Goal: Task Accomplishment & Management: Use online tool/utility

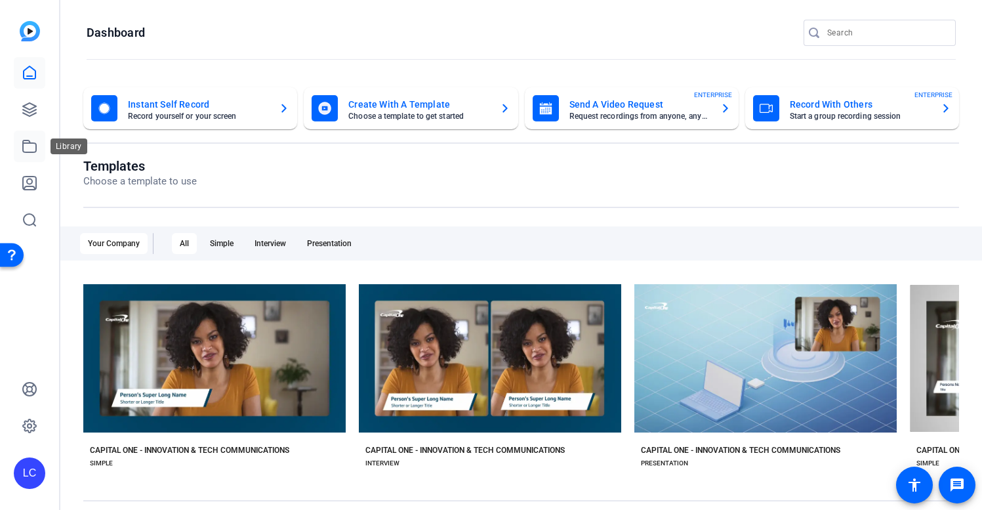
click at [26, 150] on icon at bounding box center [30, 146] width 16 height 16
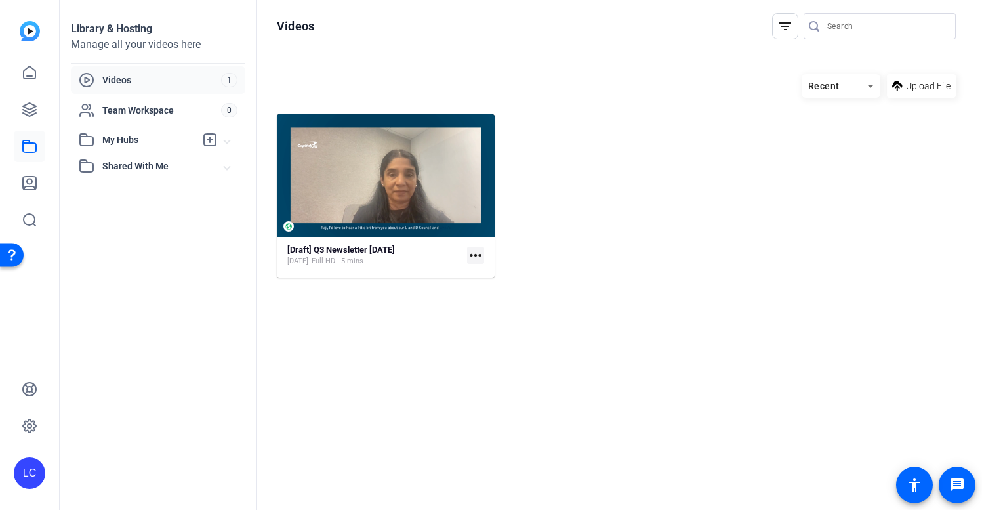
click at [479, 256] on mat-icon "more_horiz" at bounding box center [475, 255] width 17 height 17
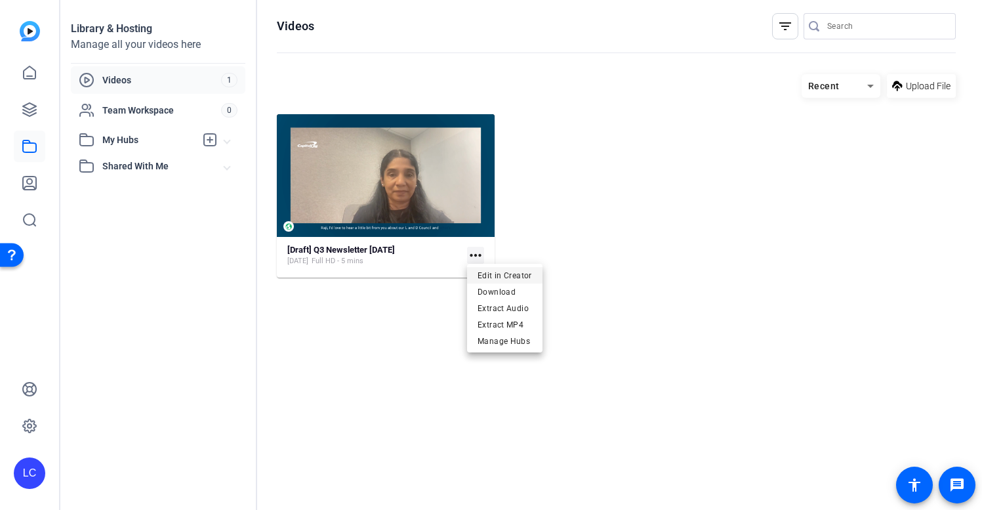
click at [507, 275] on span "Edit in Creator" at bounding box center [505, 276] width 54 height 16
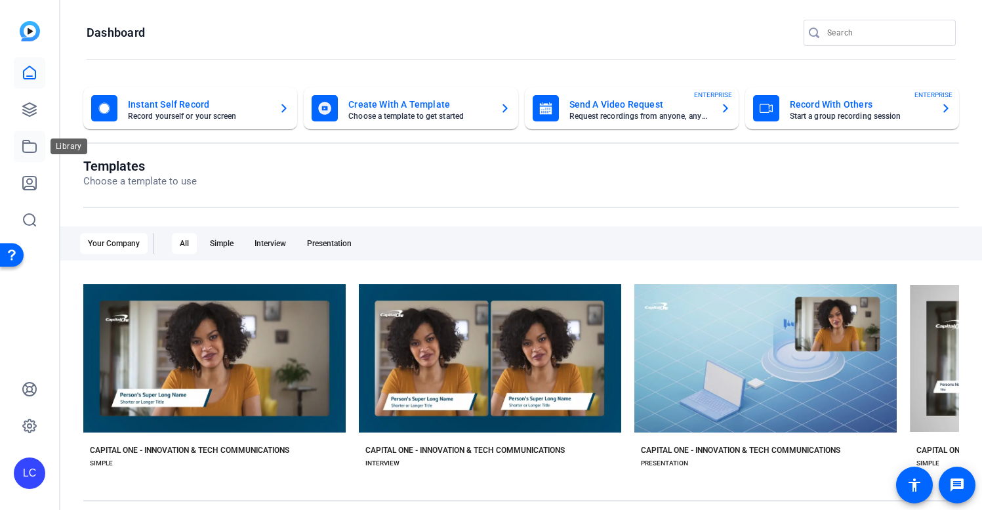
click at [30, 150] on icon at bounding box center [30, 146] width 16 height 16
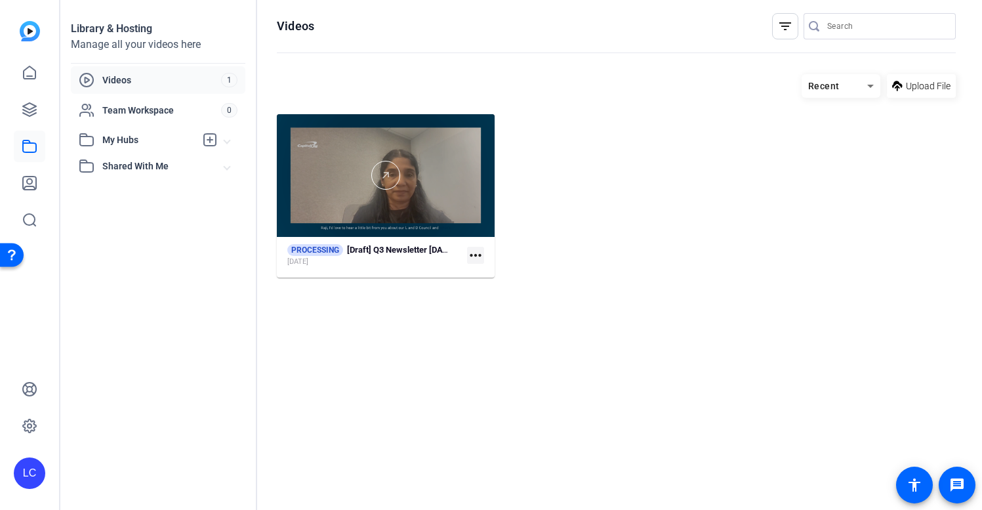
click at [403, 194] on div at bounding box center [386, 175] width 218 height 123
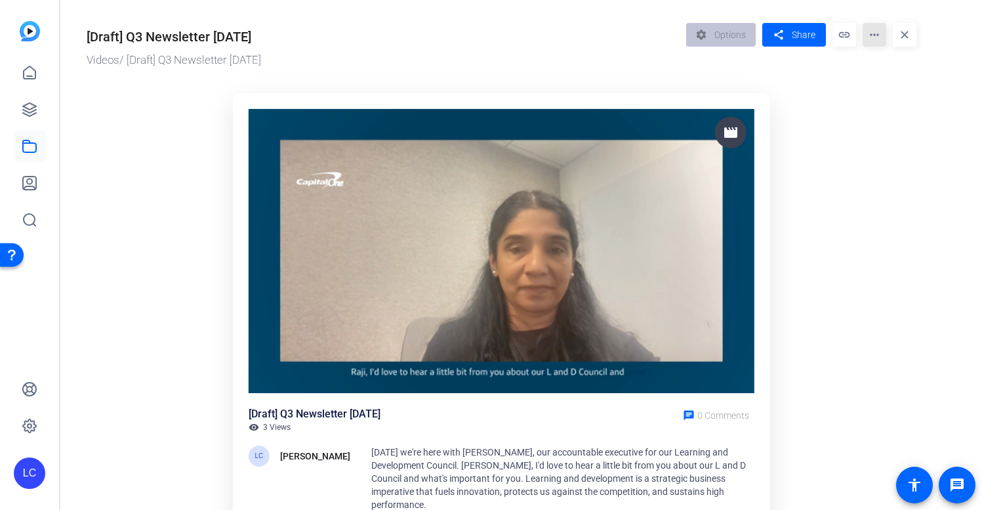
click at [873, 38] on mat-icon "more_horiz" at bounding box center [875, 35] width 24 height 24
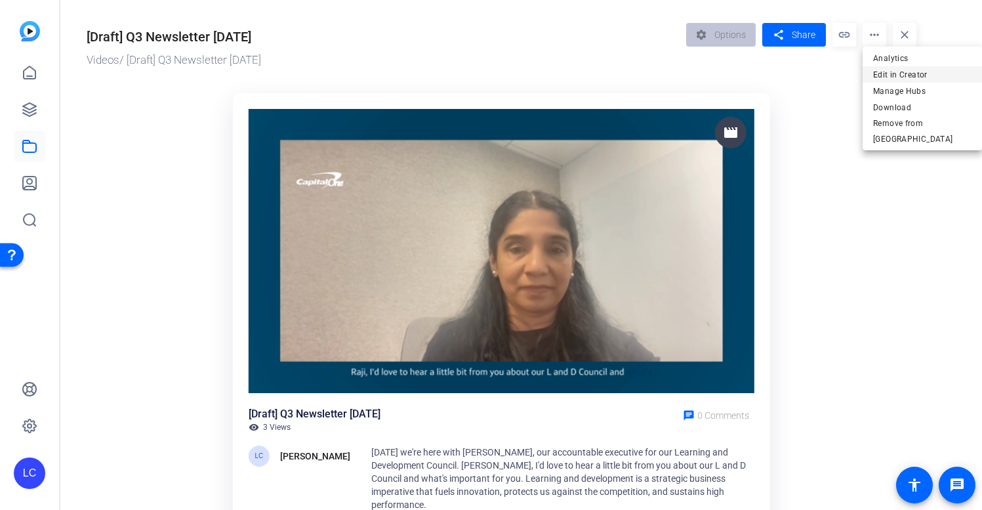
click at [887, 77] on span "Edit in Creator" at bounding box center [922, 75] width 98 height 16
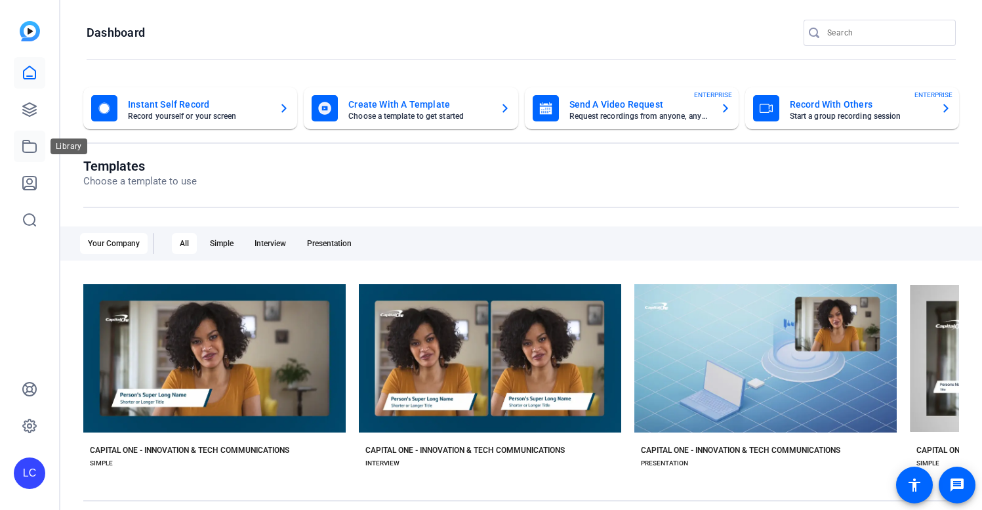
click at [30, 142] on icon at bounding box center [29, 146] width 13 height 12
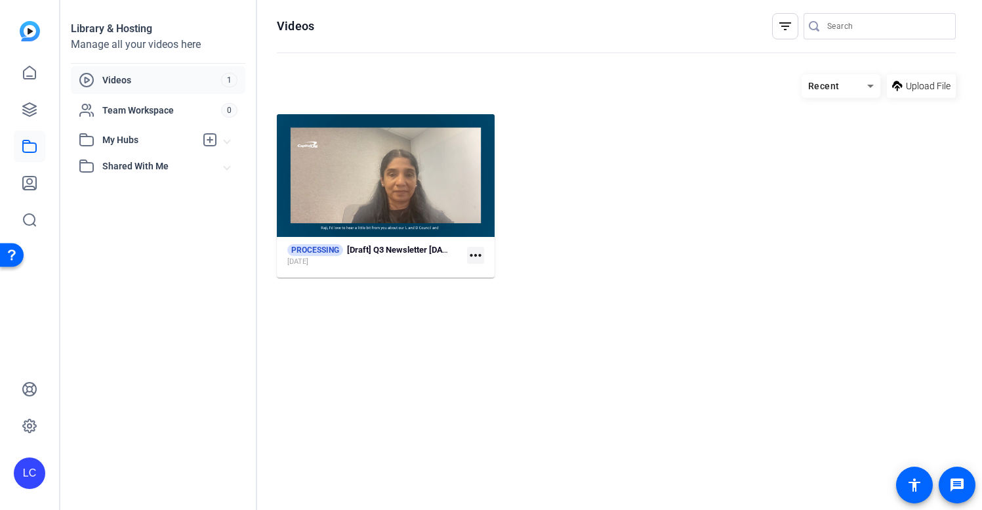
click at [478, 255] on mat-icon "more_horiz" at bounding box center [475, 255] width 17 height 17
click at [528, 245] on div at bounding box center [491, 255] width 982 height 510
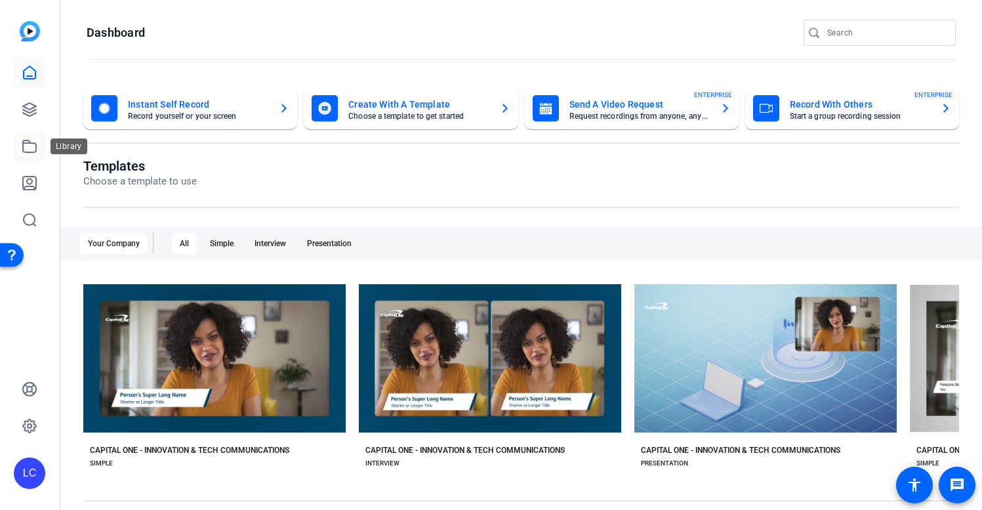
click at [31, 150] on icon at bounding box center [30, 146] width 16 height 16
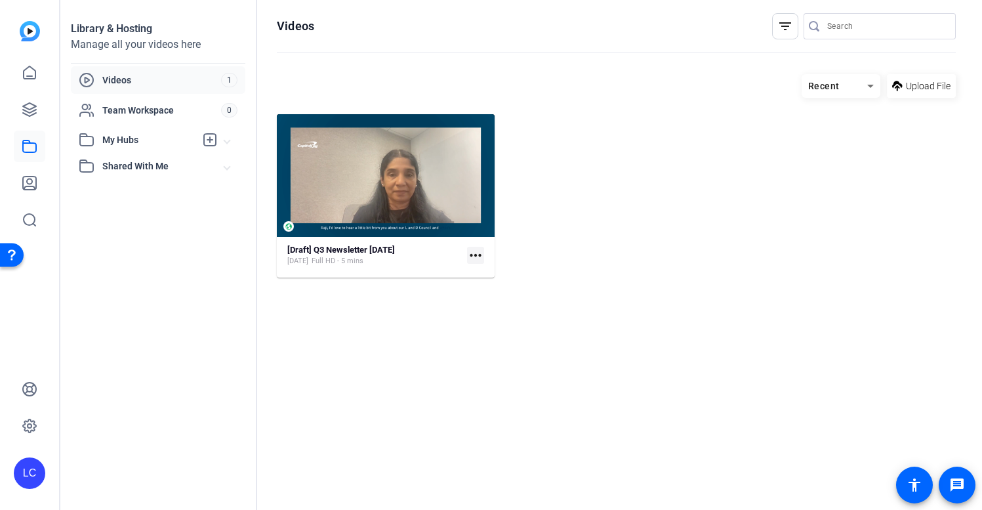
click at [478, 255] on mat-icon "more_horiz" at bounding box center [475, 255] width 17 height 17
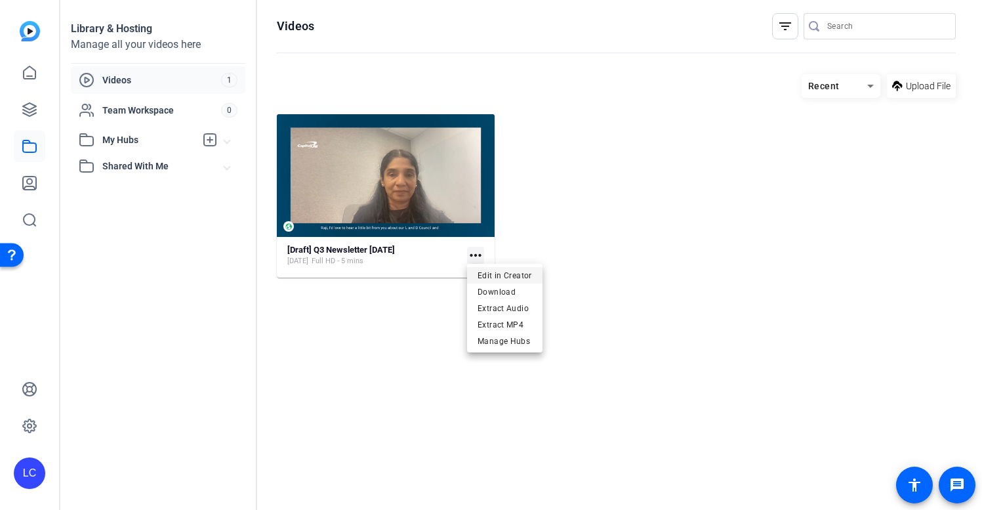
click at [495, 276] on span "Edit in Creator" at bounding box center [505, 276] width 54 height 16
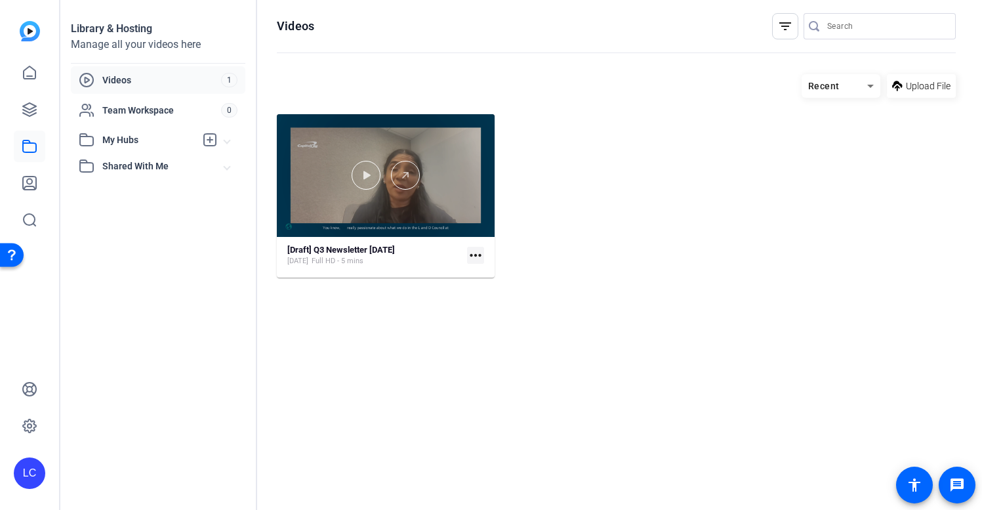
click at [455, 188] on div at bounding box center [386, 175] width 218 height 29
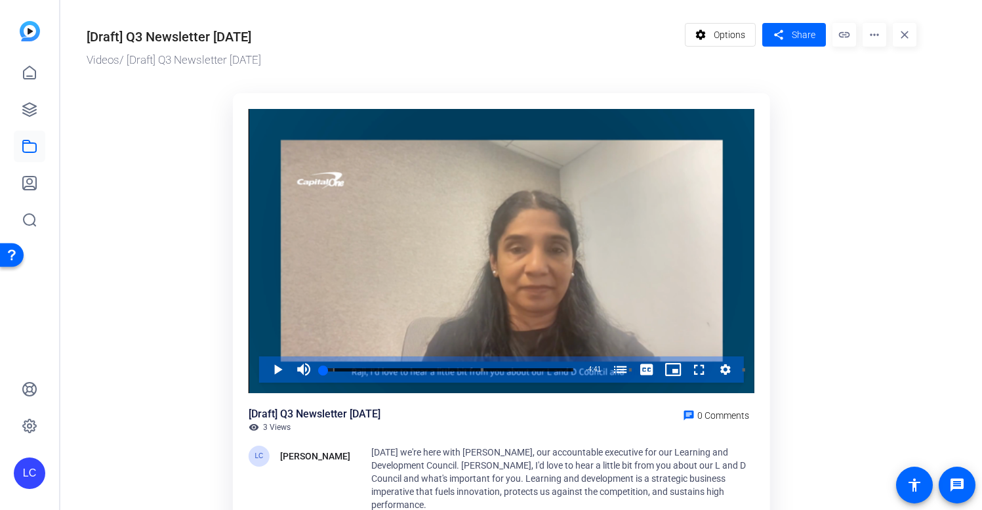
click at [189, 37] on div "[Draft] Q3 Newsletter [DATE]" at bounding box center [169, 37] width 165 height 20
click at [214, 35] on div "[Draft] Q3 Newsletter [DATE]" at bounding box center [169, 37] width 165 height 20
click at [955, 487] on mat-icon "message" at bounding box center [957, 485] width 16 height 16
click at [881, 37] on mat-icon "more_horiz" at bounding box center [875, 35] width 24 height 24
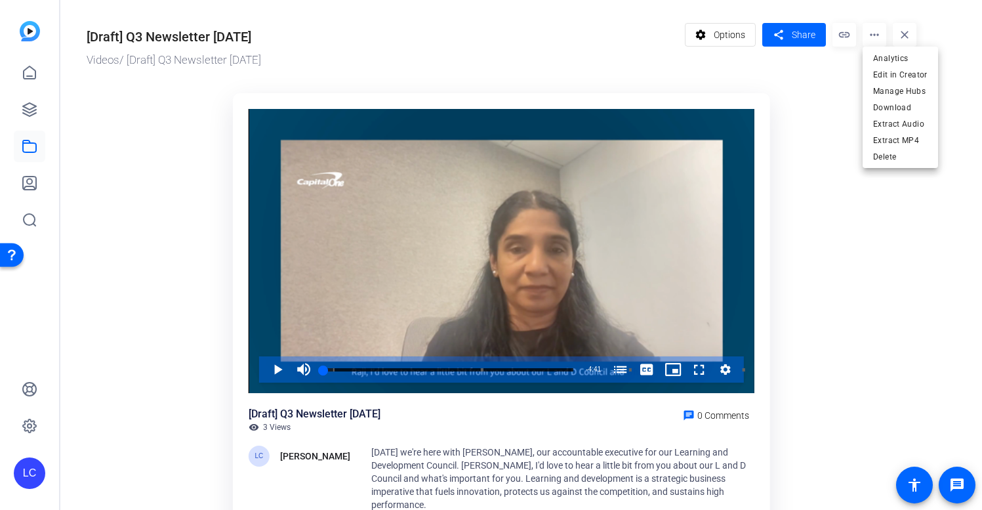
click at [852, 36] on div at bounding box center [491, 255] width 982 height 510
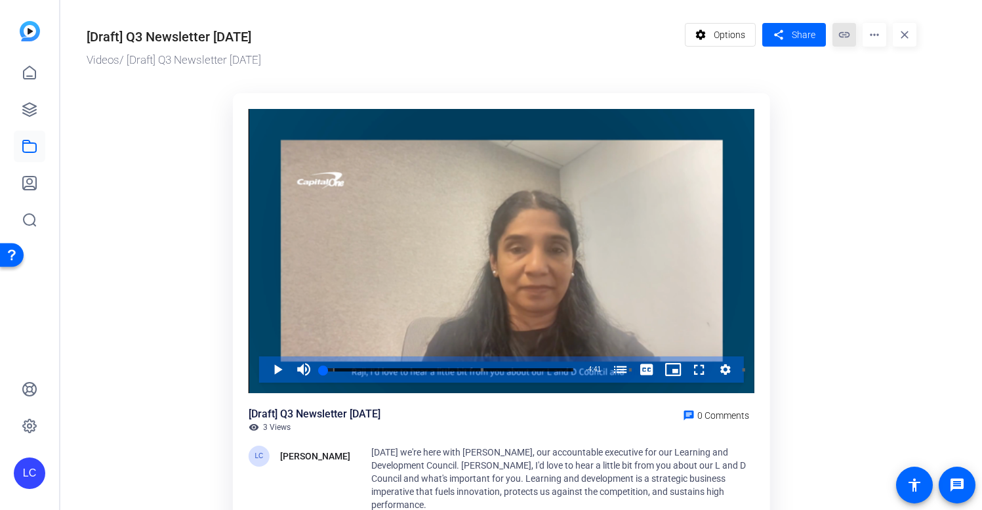
click at [845, 36] on mat-icon "link" at bounding box center [845, 35] width 24 height 24
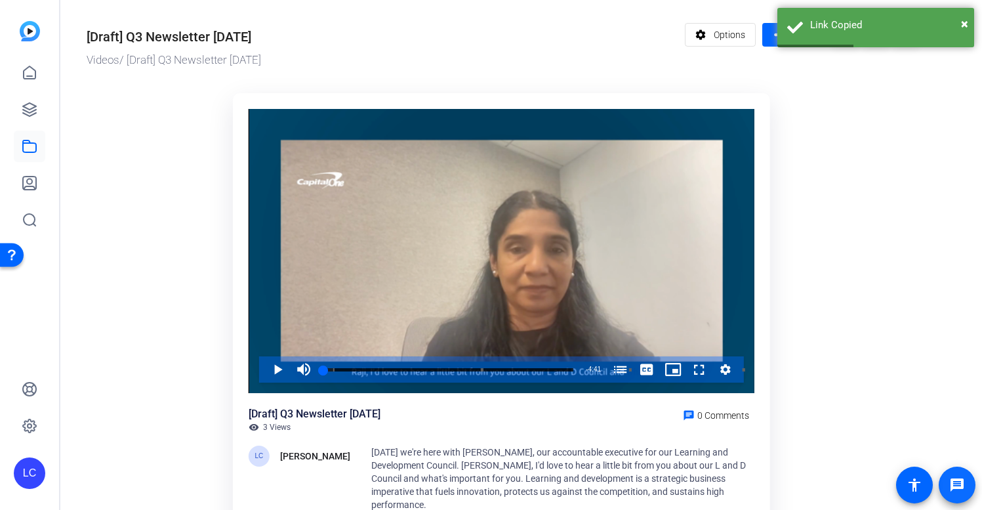
click at [961, 494] on span at bounding box center [957, 484] width 31 height 31
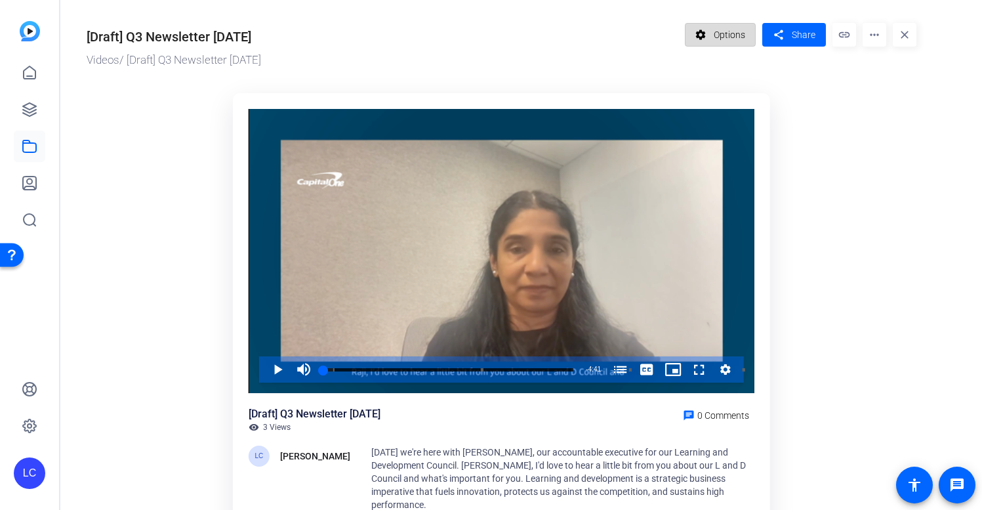
click at [728, 37] on span "Options" at bounding box center [729, 34] width 31 height 25
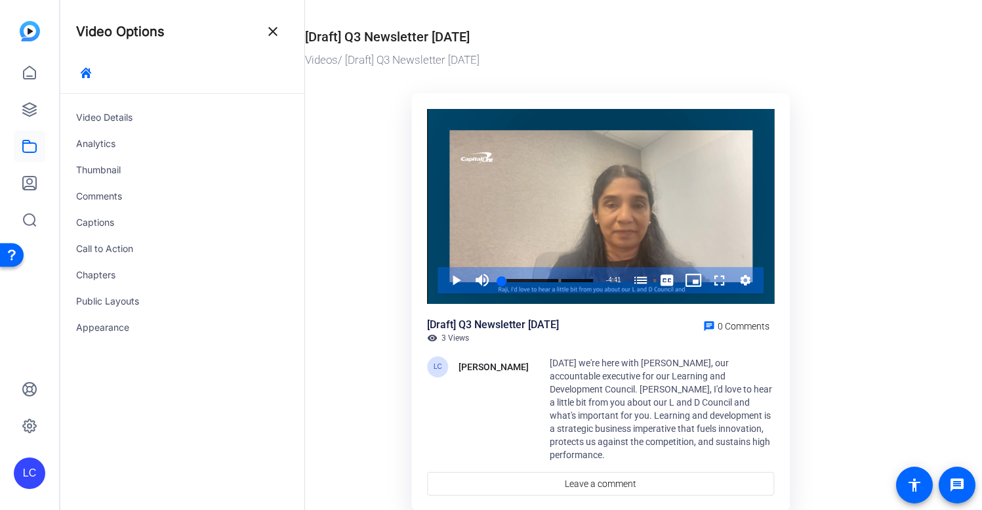
click at [425, 37] on div "[Draft] Q3 Newsletter 10.3.25" at bounding box center [387, 37] width 165 height 20
click at [432, 37] on div "[Draft] Q3 Newsletter 10.3.25" at bounding box center [387, 37] width 165 height 20
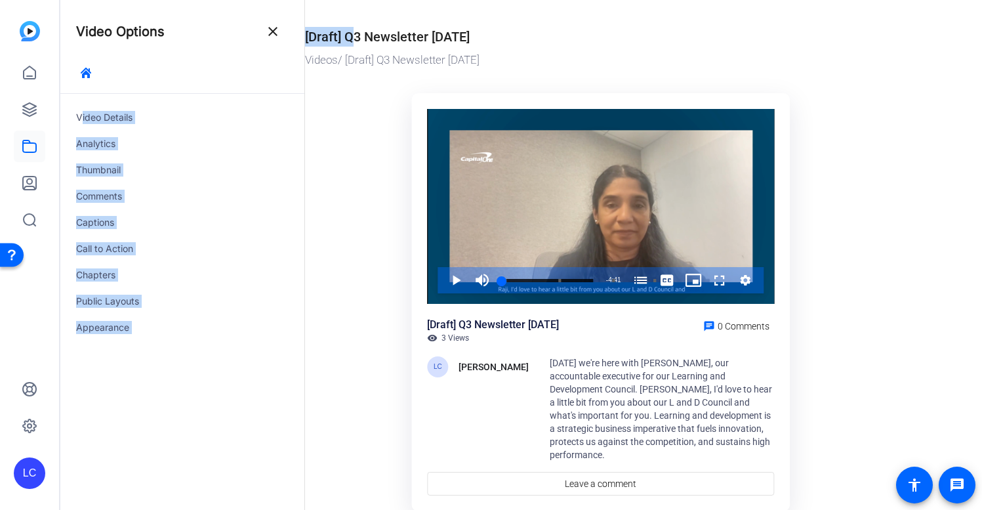
drag, startPoint x: 344, startPoint y: 35, endPoint x: 295, endPoint y: 34, distance: 49.2
click at [294, 34] on mat-drawer-container "Video Options close Video Details Analytics Thumbnail Comments Captions Call to…" at bounding box center [517, 255] width 915 height 510
click at [181, 185] on div "Comments" at bounding box center [182, 196] width 244 height 26
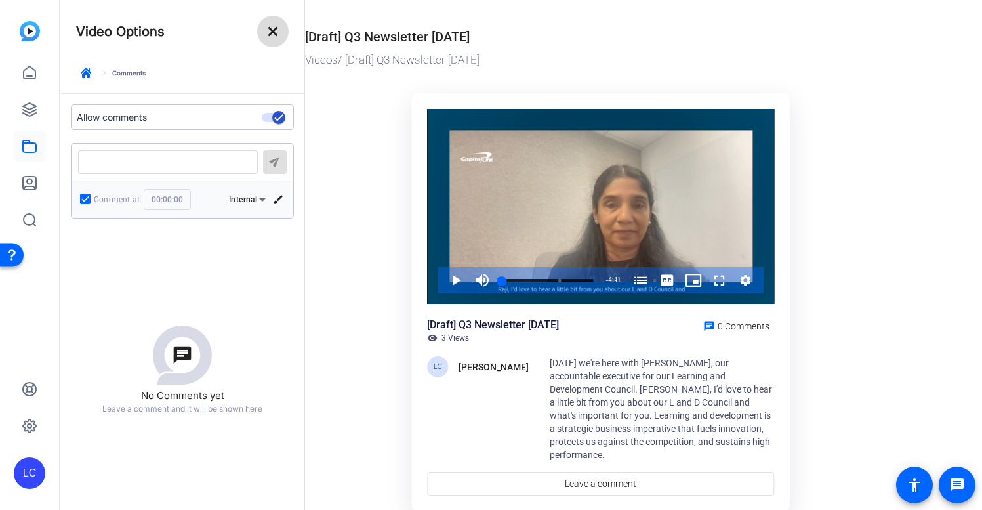
click at [270, 31] on mat-icon "close" at bounding box center [273, 32] width 16 height 16
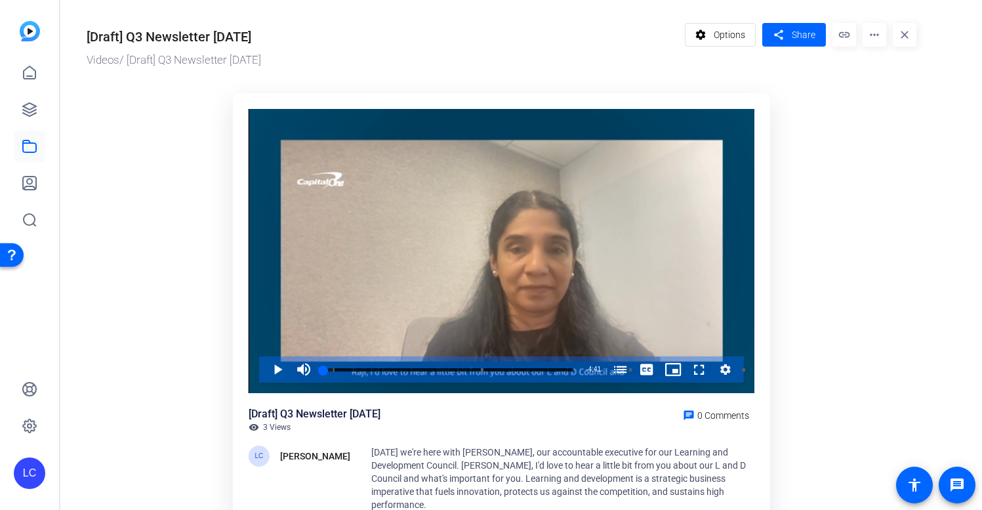
click at [877, 34] on mat-icon "more_horiz" at bounding box center [875, 35] width 24 height 24
click at [840, 114] on div at bounding box center [491, 255] width 982 height 510
click at [718, 35] on span "Options" at bounding box center [729, 34] width 31 height 25
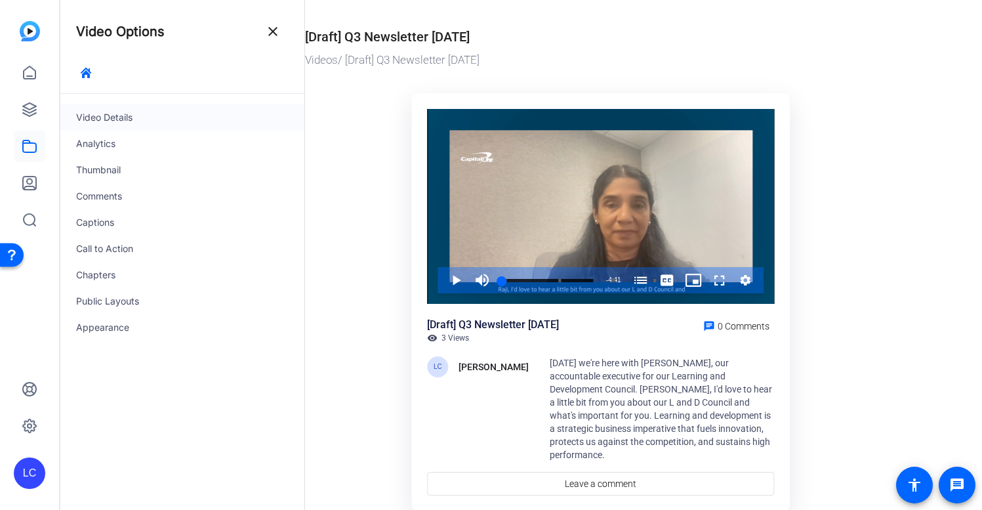
click at [126, 120] on div "Video Details" at bounding box center [182, 117] width 244 height 26
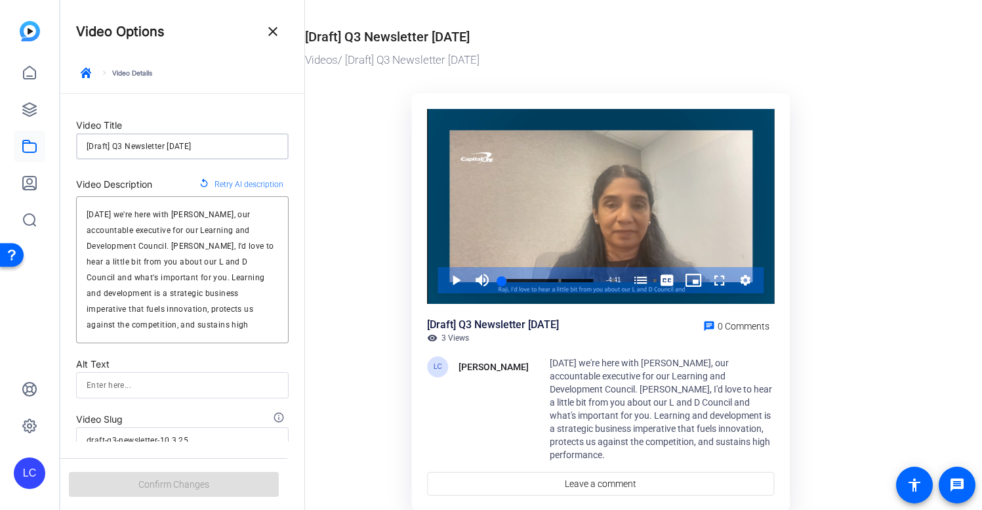
drag, startPoint x: 112, startPoint y: 148, endPoint x: 69, endPoint y: 148, distance: 43.3
click at [69, 148] on form "Video Title [Draft] Q3 Newsletter 10.3.25 Video Description replay Retry AI des…" at bounding box center [182, 295] width 244 height 402
type input "Q3 Newsletter 10.3.25"
type input "q3-newsletter-10.3.25"
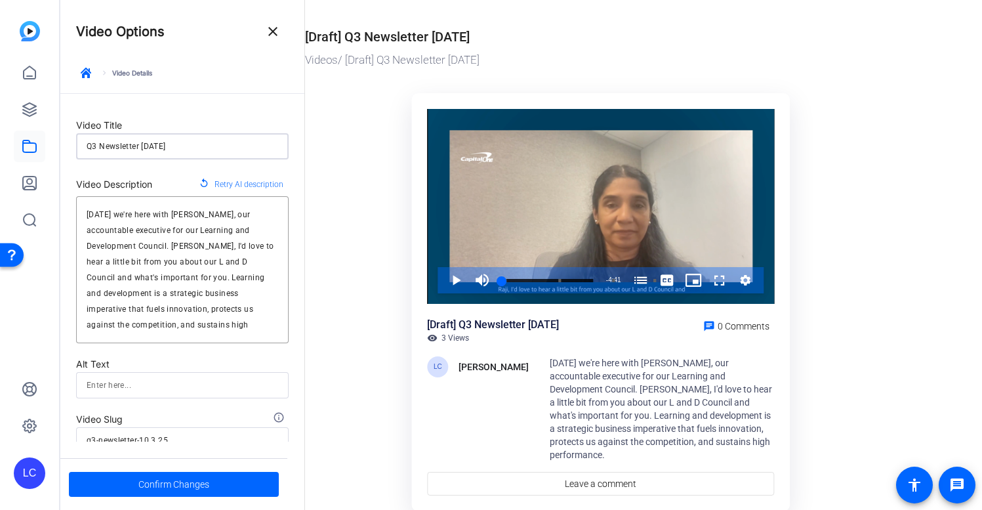
drag, startPoint x: 144, startPoint y: 147, endPoint x: 173, endPoint y: 146, distance: 29.6
click at [174, 146] on input "Q3 Newsletter 10.3.25" at bounding box center [183, 146] width 192 height 16
type input "Q3 Newsletter 10.3.2"
type input "q3-newsletter-10.3.2"
type input "Q3 Newsletter 10.3."
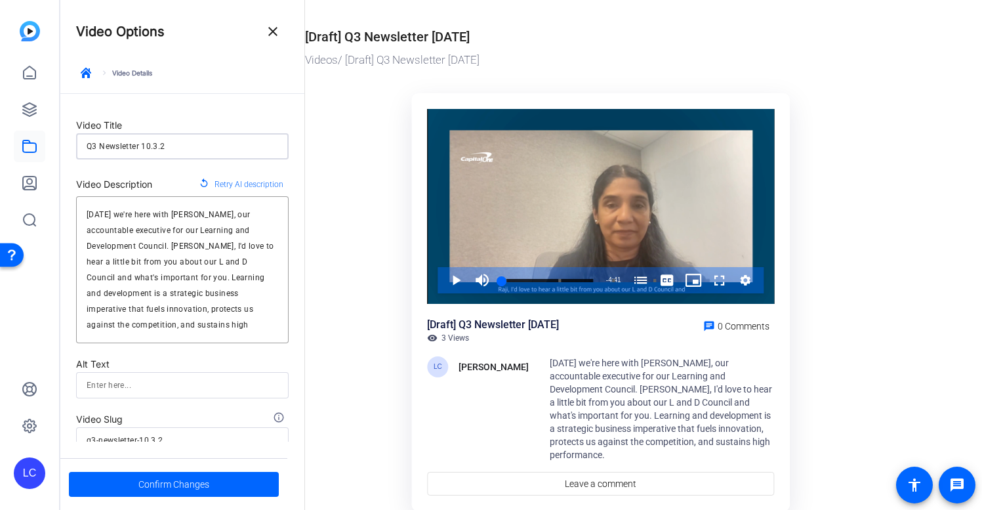
type input "q3-newsletter-10.3."
type input "Q3 Newsletter 10.3"
type input "q3-newsletter-10.3"
type input "Q3 Newsletter 10."
type input "q3-newsletter-10."
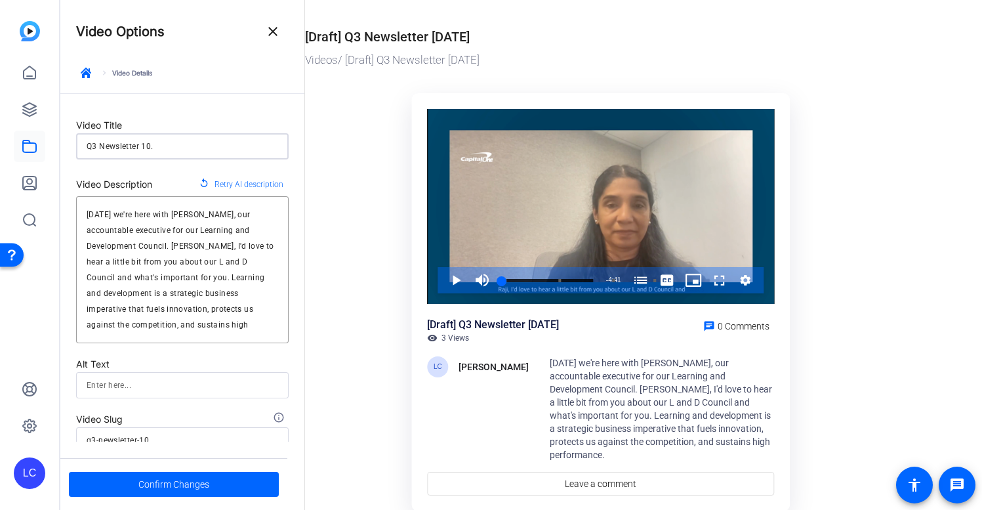
type input "Q3 Newsletter 10"
type input "q3-newsletter-10"
type input "Q3 Newsletter 1"
type input "q3-newsletter-1"
type input "Q3 Newsletter"
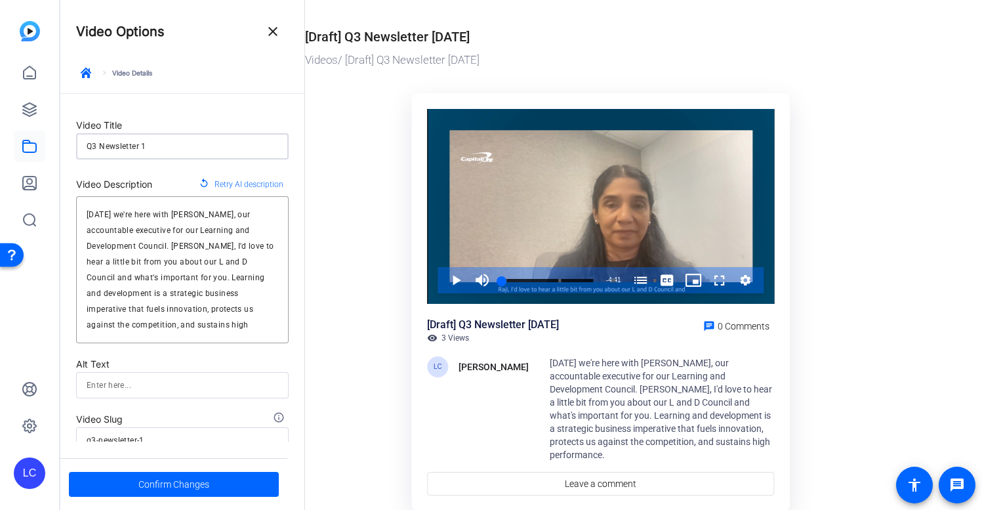
type input "q3-newsletter"
type input "Q3 Newsletter"
type input "q3-newsletter"
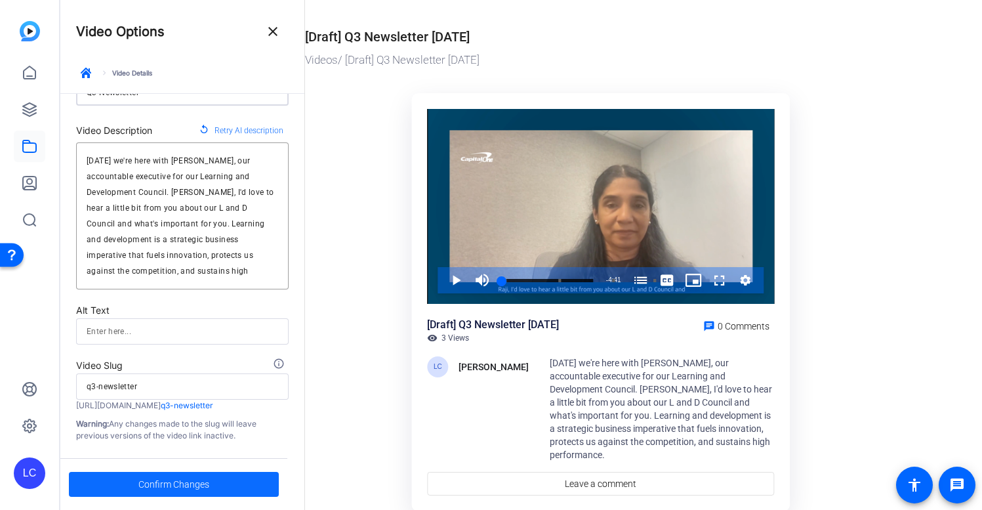
type input "Q3 Newsletter"
click at [162, 482] on span "Confirm Changes" at bounding box center [173, 484] width 71 height 25
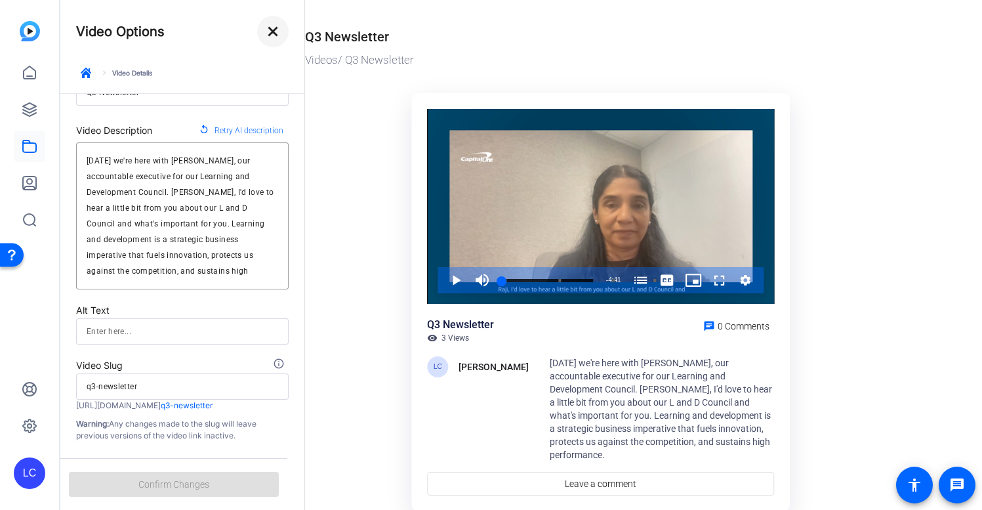
click at [279, 28] on mat-icon "close" at bounding box center [273, 32] width 16 height 16
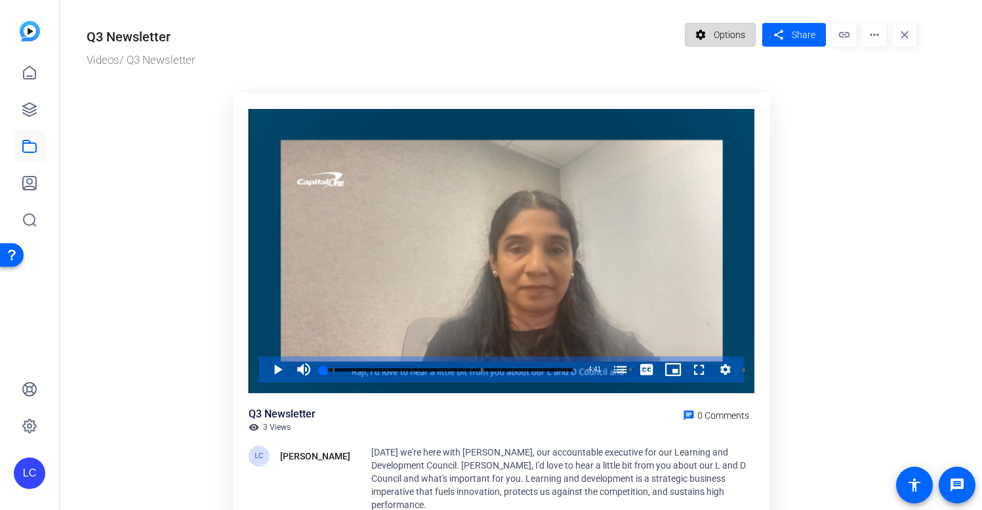
click at [727, 32] on span "Options" at bounding box center [729, 34] width 31 height 25
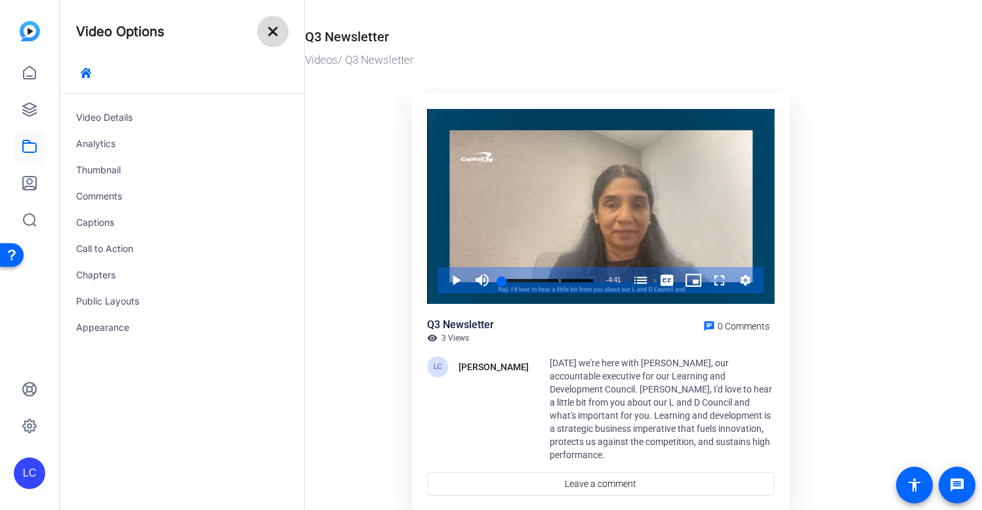
click at [273, 31] on mat-icon "close" at bounding box center [273, 32] width 16 height 16
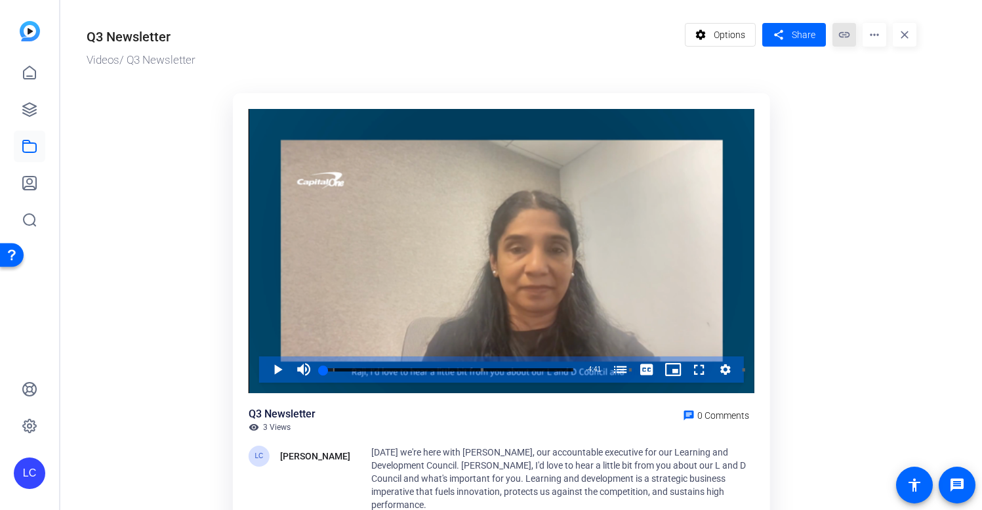
click at [844, 35] on mat-icon "link" at bounding box center [845, 35] width 24 height 24
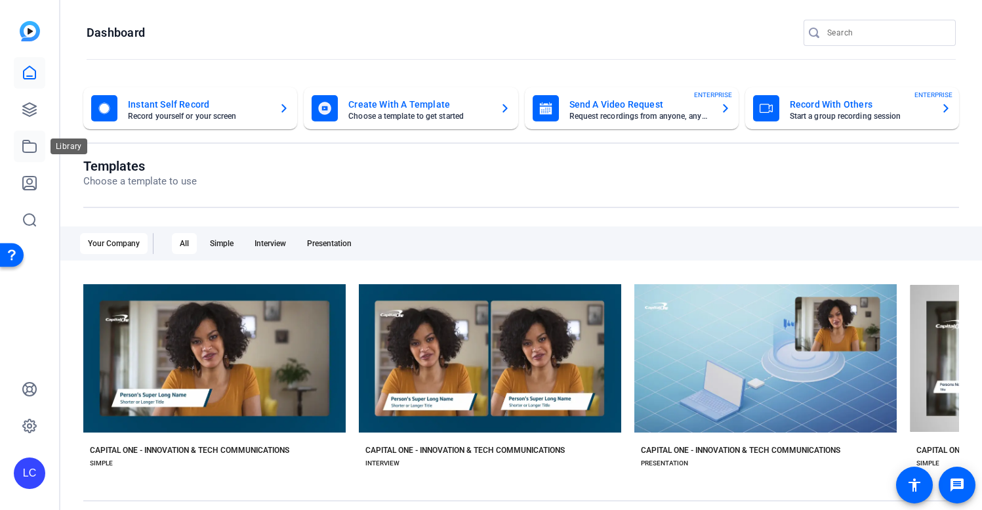
click at [33, 146] on icon at bounding box center [30, 146] width 16 height 16
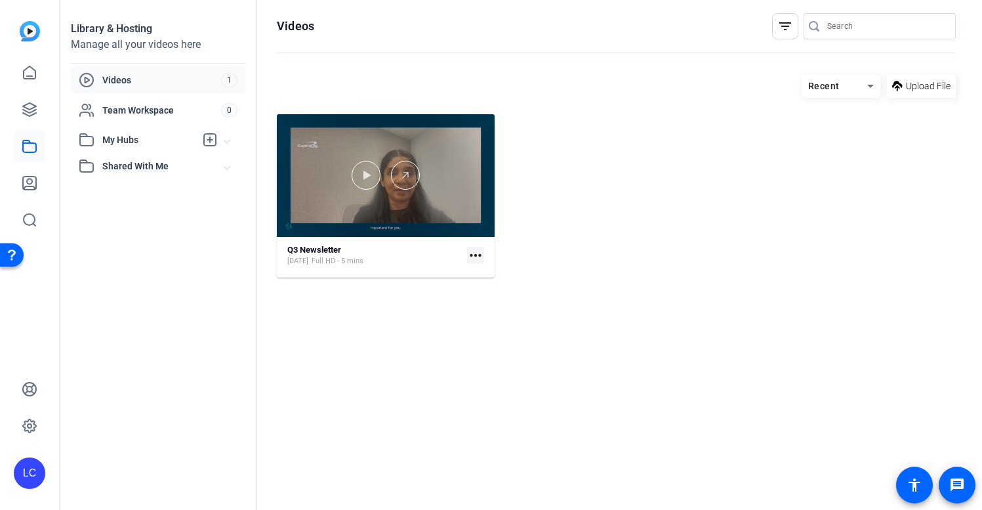
click at [455, 236] on div at bounding box center [386, 175] width 218 height 123
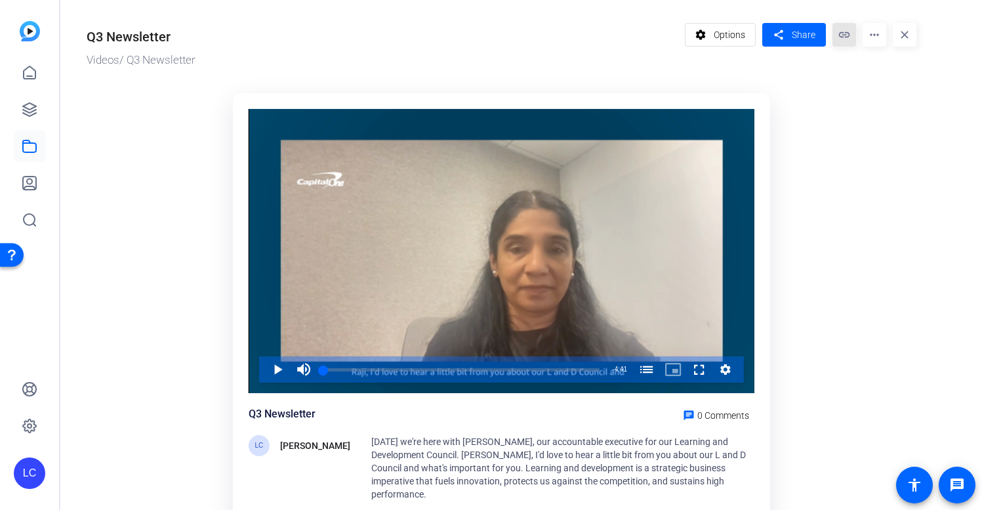
click at [846, 34] on mat-icon "link" at bounding box center [845, 35] width 24 height 24
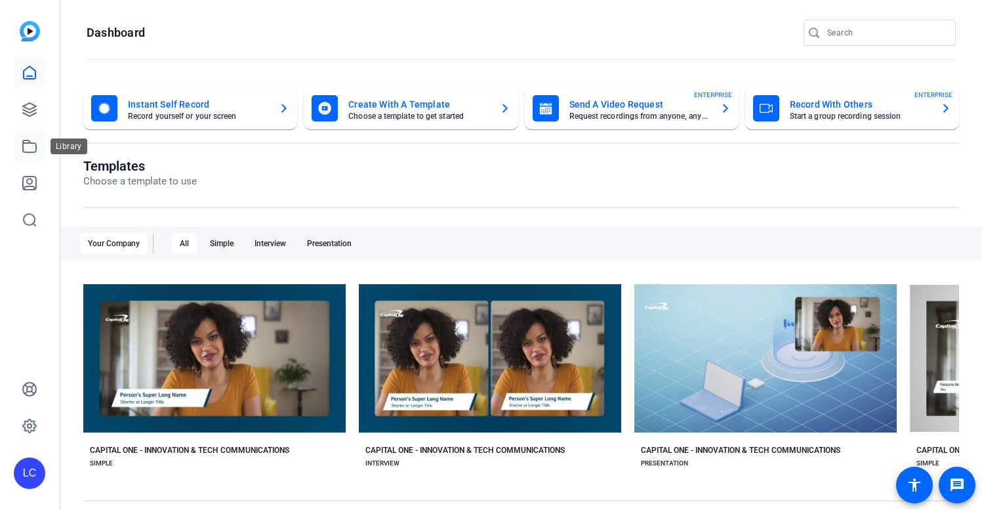
click at [30, 147] on icon at bounding box center [30, 146] width 16 height 16
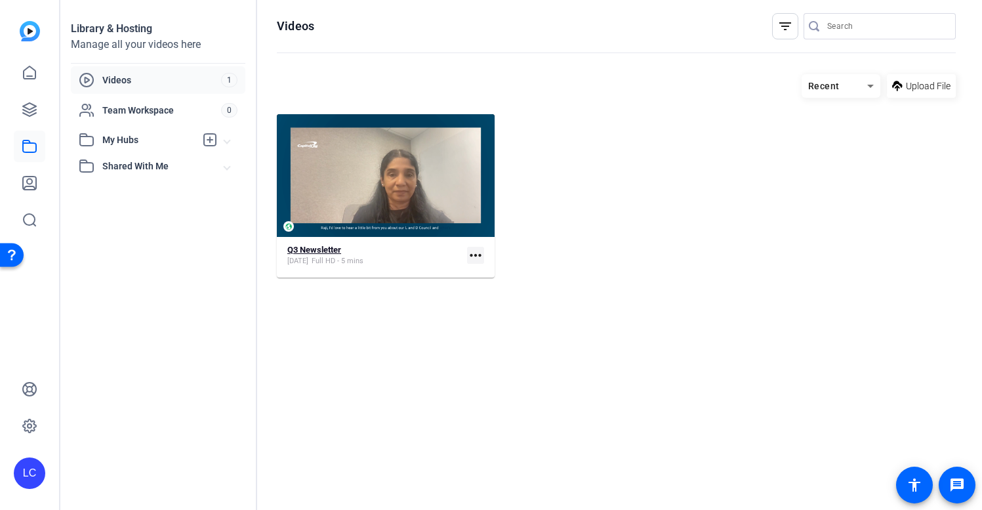
click at [440, 255] on div "Q3 Newsletter [DATE] Full HD - 5 mins" at bounding box center [374, 256] width 175 height 22
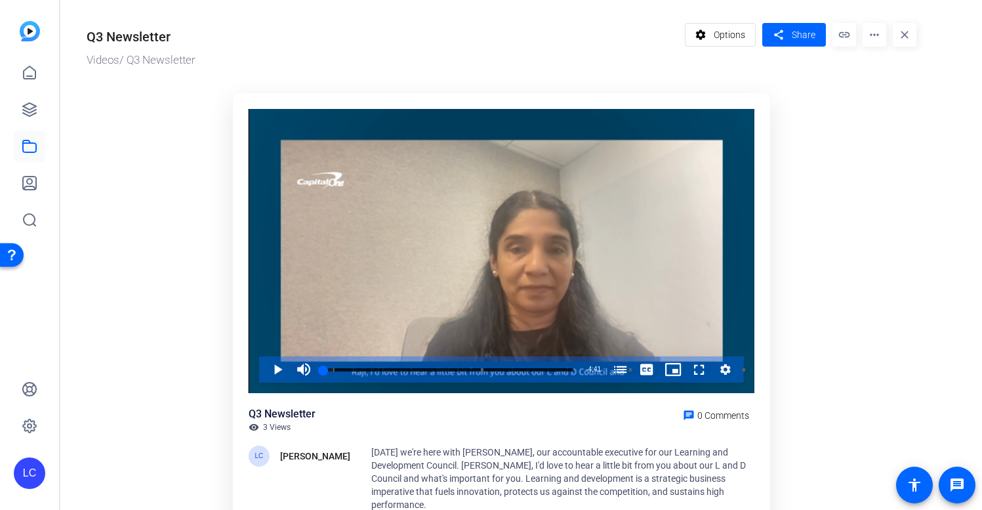
click at [845, 34] on mat-icon "link" at bounding box center [845, 35] width 24 height 24
click at [803, 35] on span "Share" at bounding box center [804, 35] width 24 height 14
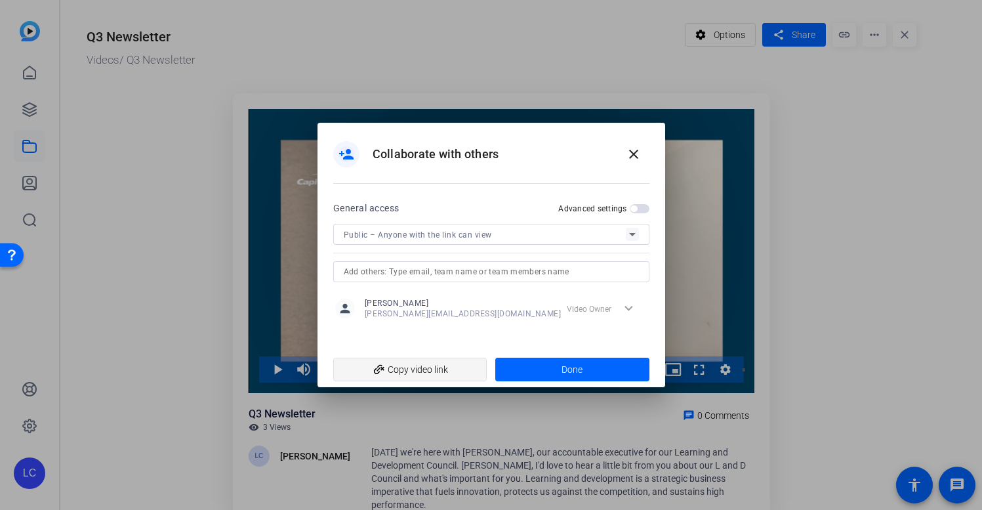
click at [436, 369] on span "add_link Copy video link" at bounding box center [410, 369] width 133 height 25
click at [545, 373] on span at bounding box center [572, 369] width 154 height 31
